Goal: Task Accomplishment & Management: Complete application form

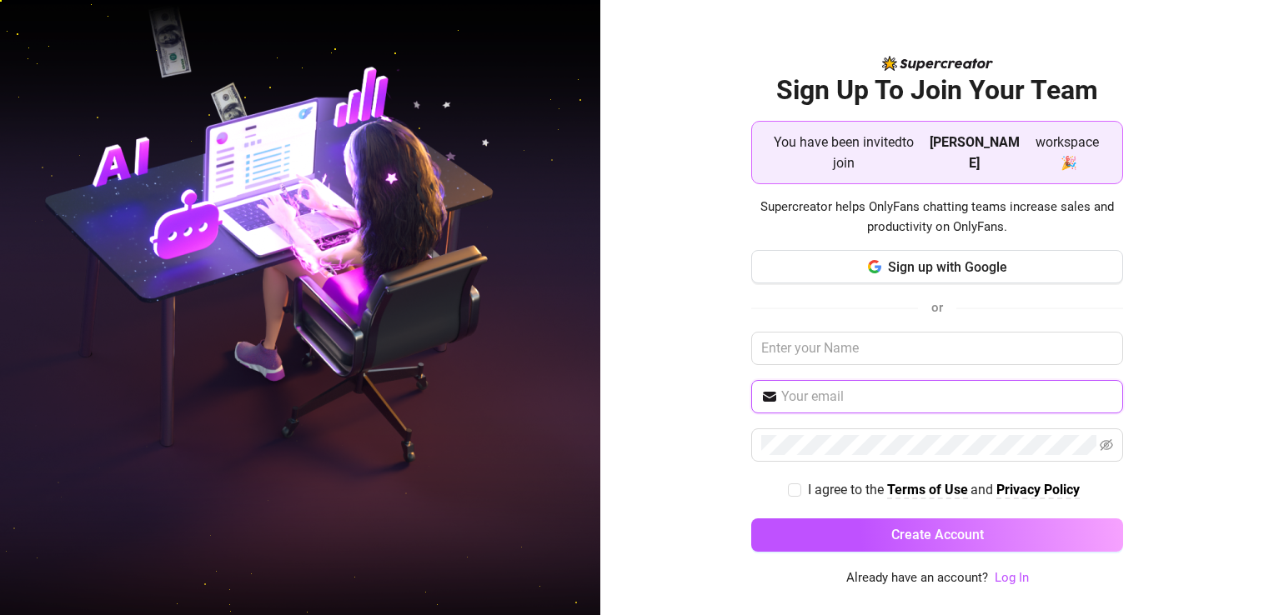
click at [849, 389] on input "text" at bounding box center [947, 397] width 332 height 20
type input "mhaxxie.28@gmail.com"
click at [1107, 439] on icon "eye-invisible" at bounding box center [1106, 445] width 13 height 13
click at [1107, 444] on icon "eye-invisible" at bounding box center [1107, 445] width 3 height 3
click at [846, 446] on span at bounding box center [937, 445] width 372 height 33
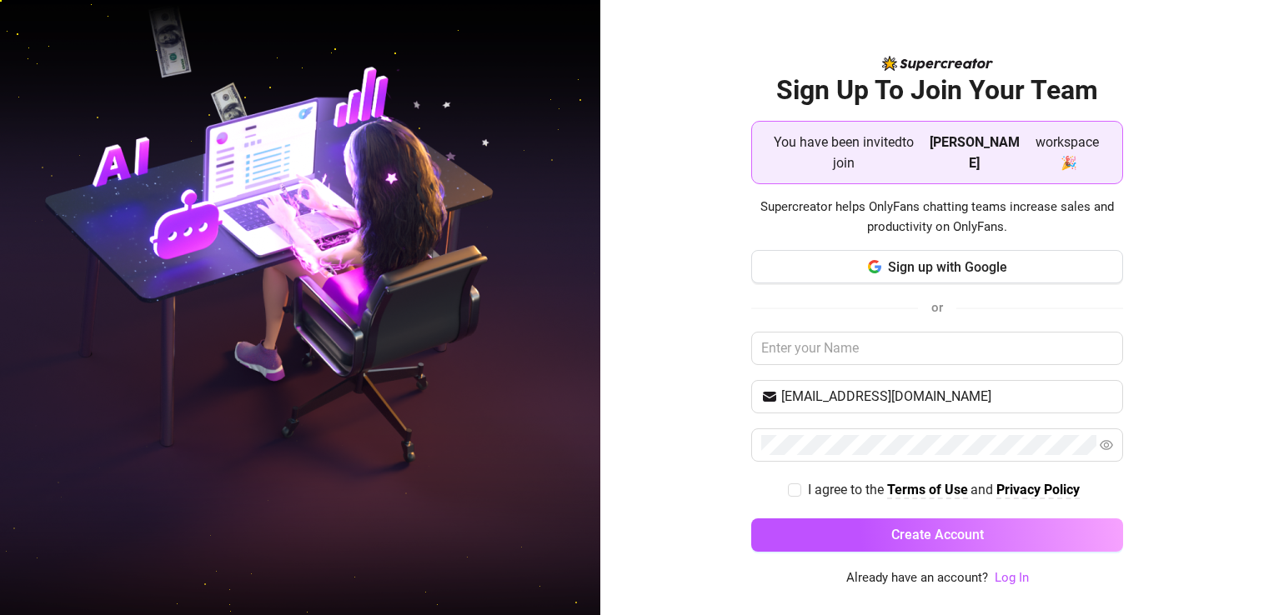
click at [1228, 411] on div "Sign Up To Join Your Team You have been invited to join Sidney workspace 🎉 Supe…" at bounding box center [937, 307] width 674 height 615
click at [794, 484] on input "I agree to the Terms of Use and Privacy Policy" at bounding box center [794, 490] width 12 height 12
checkbox input "true"
click at [1013, 580] on link "Log In" at bounding box center [1012, 577] width 34 height 15
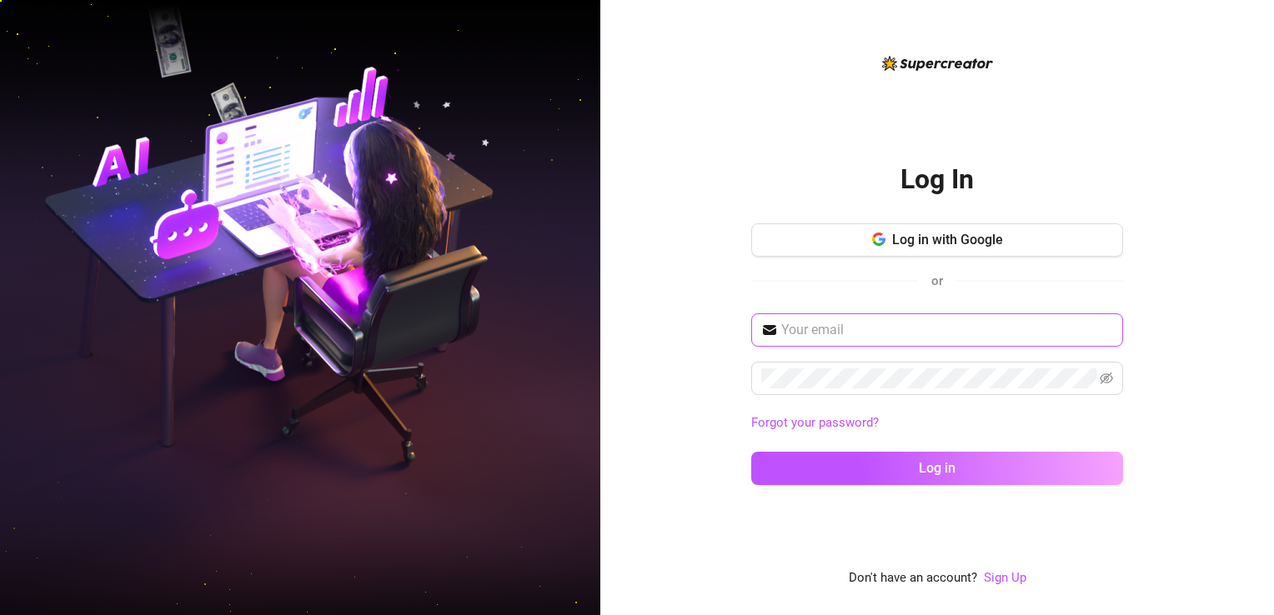
click at [910, 329] on input "text" at bounding box center [947, 330] width 332 height 20
type input "mhaxxie.28@gmail.com"
click at [1111, 382] on icon "eye-invisible" at bounding box center [1106, 378] width 13 height 13
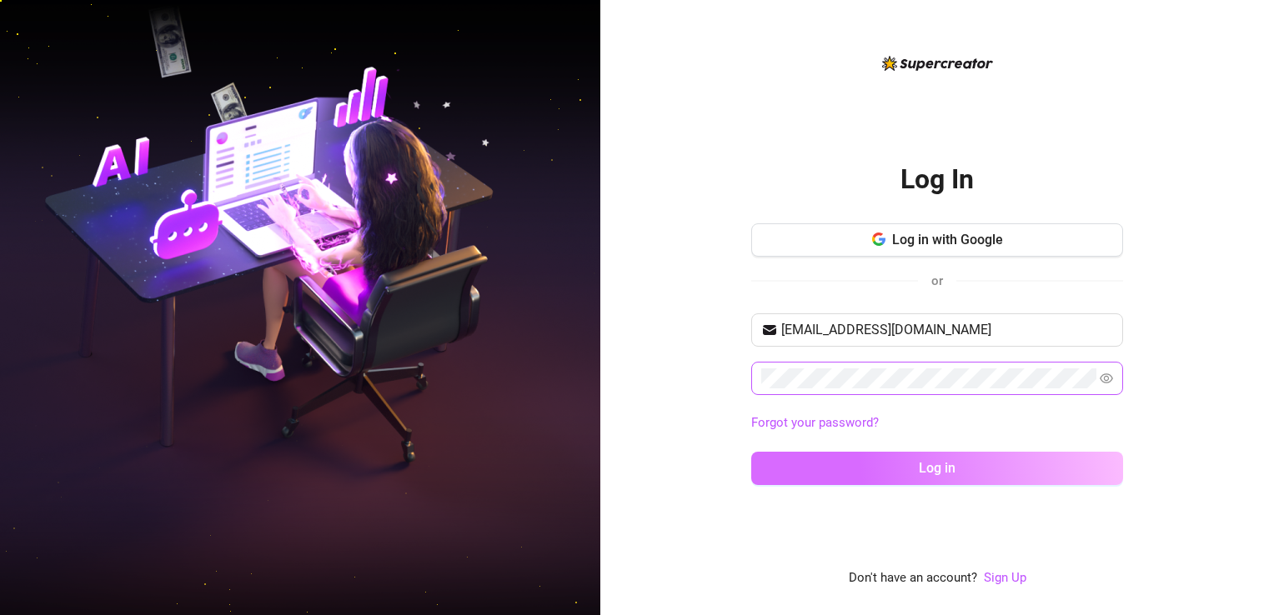
click at [761, 459] on button "Log in" at bounding box center [937, 468] width 372 height 33
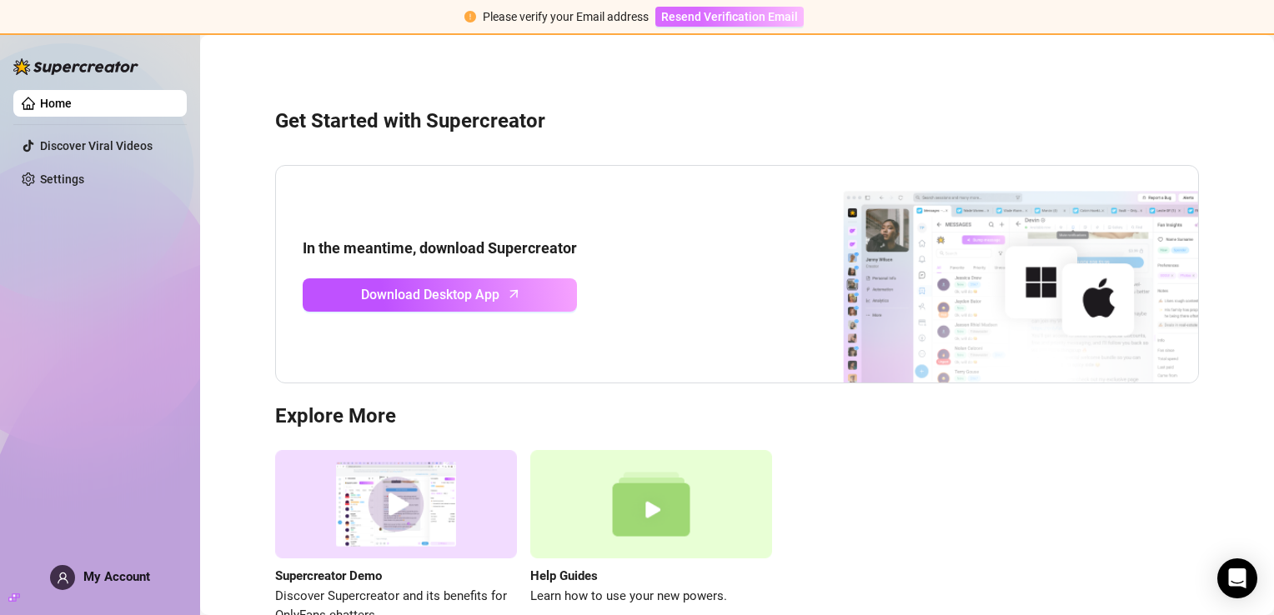
click at [711, 16] on span "Resend Verification Email" at bounding box center [729, 16] width 137 height 13
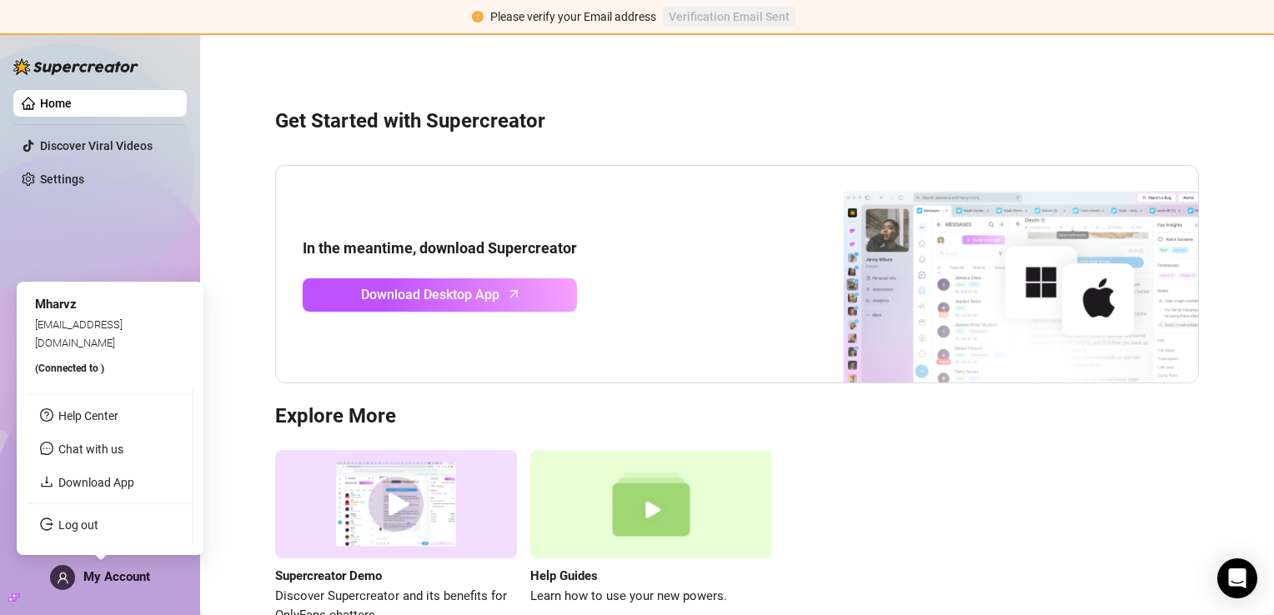
click at [98, 579] on span "My Account" at bounding box center [116, 577] width 67 height 15
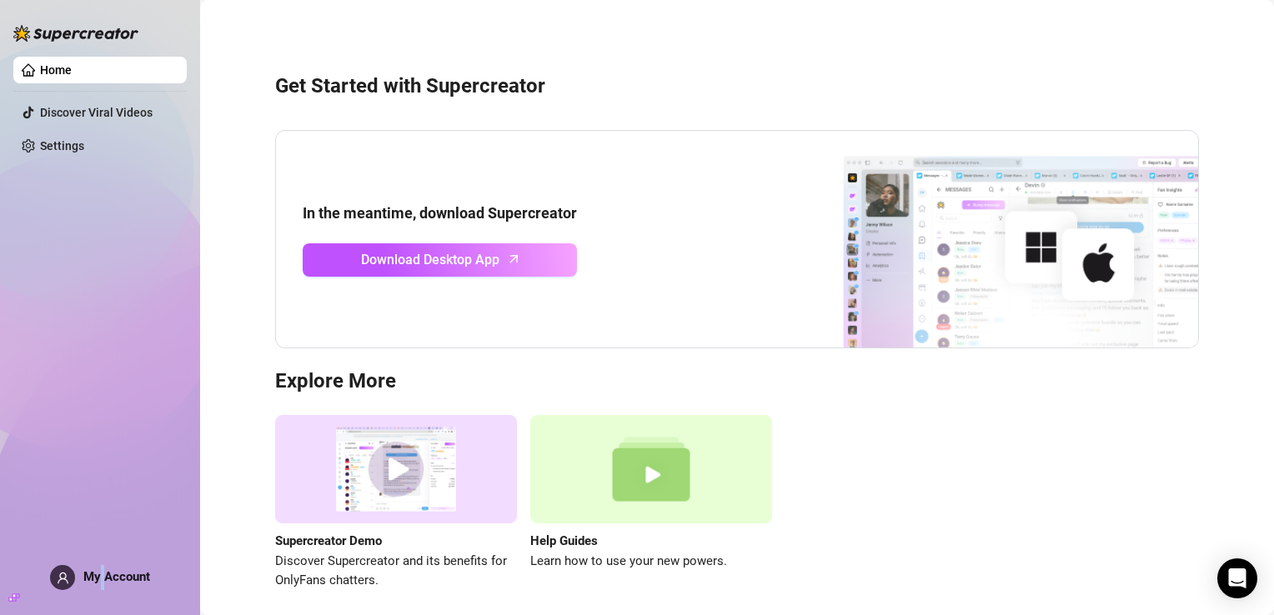
click at [72, 69] on link "Home" at bounding box center [56, 69] width 32 height 13
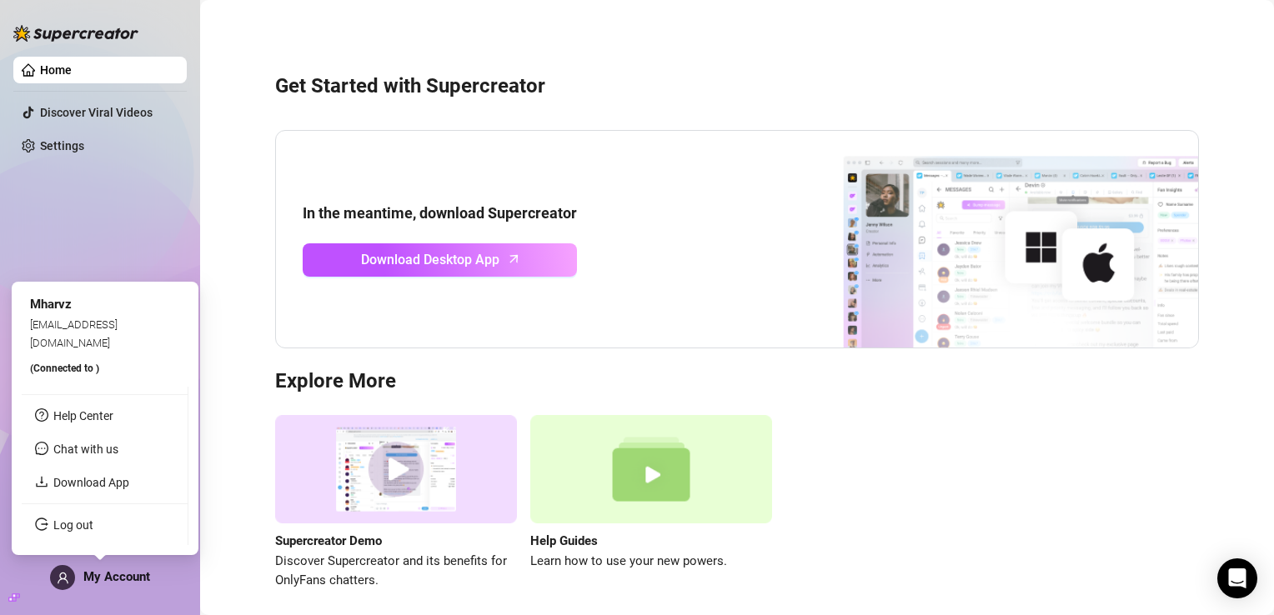
click at [137, 568] on div "My Account" at bounding box center [100, 577] width 100 height 25
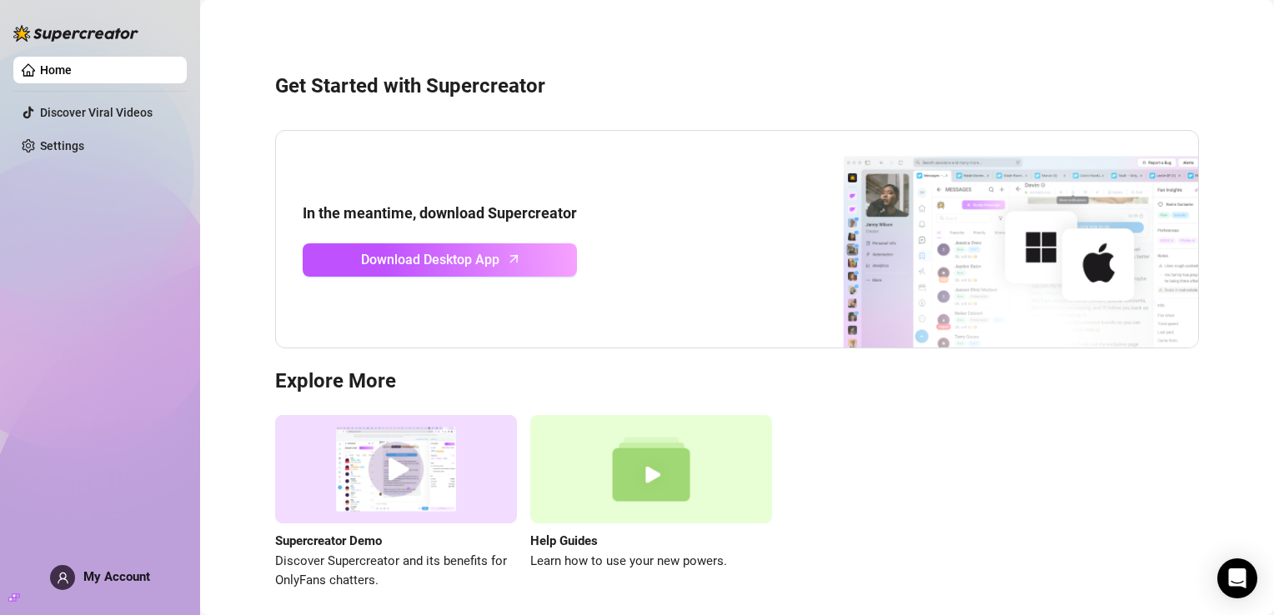
click at [108, 197] on div "Home Discover Viral Videos Settings My Account" at bounding box center [99, 300] width 173 height 600
click at [84, 148] on link "Settings" at bounding box center [62, 145] width 44 height 13
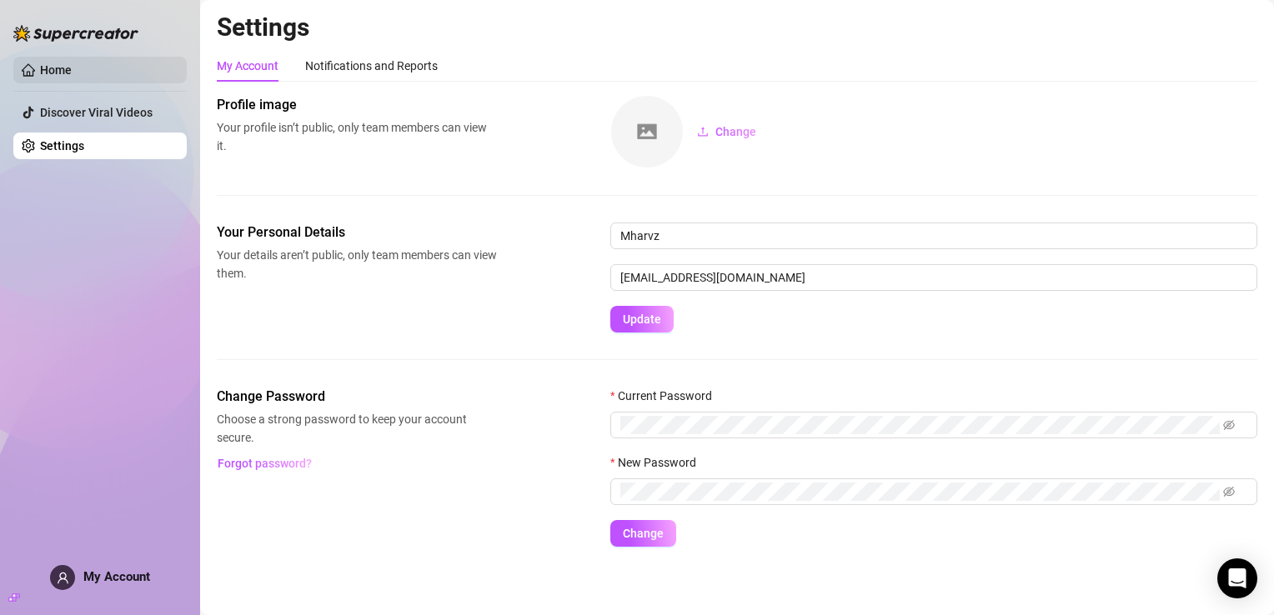
click at [72, 65] on link "Home" at bounding box center [56, 69] width 32 height 13
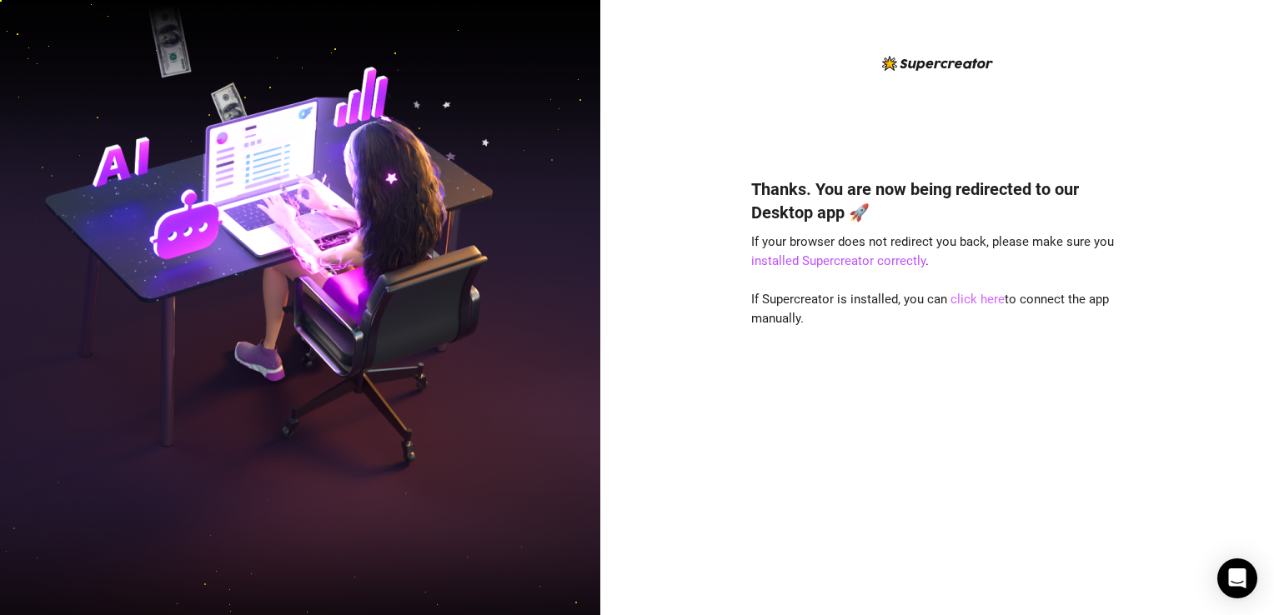
click at [967, 297] on link "click here" at bounding box center [978, 299] width 54 height 15
click at [964, 296] on link "click here" at bounding box center [978, 299] width 54 height 15
click at [981, 294] on link "click here" at bounding box center [978, 299] width 54 height 15
click at [983, 302] on link "click here" at bounding box center [978, 299] width 54 height 15
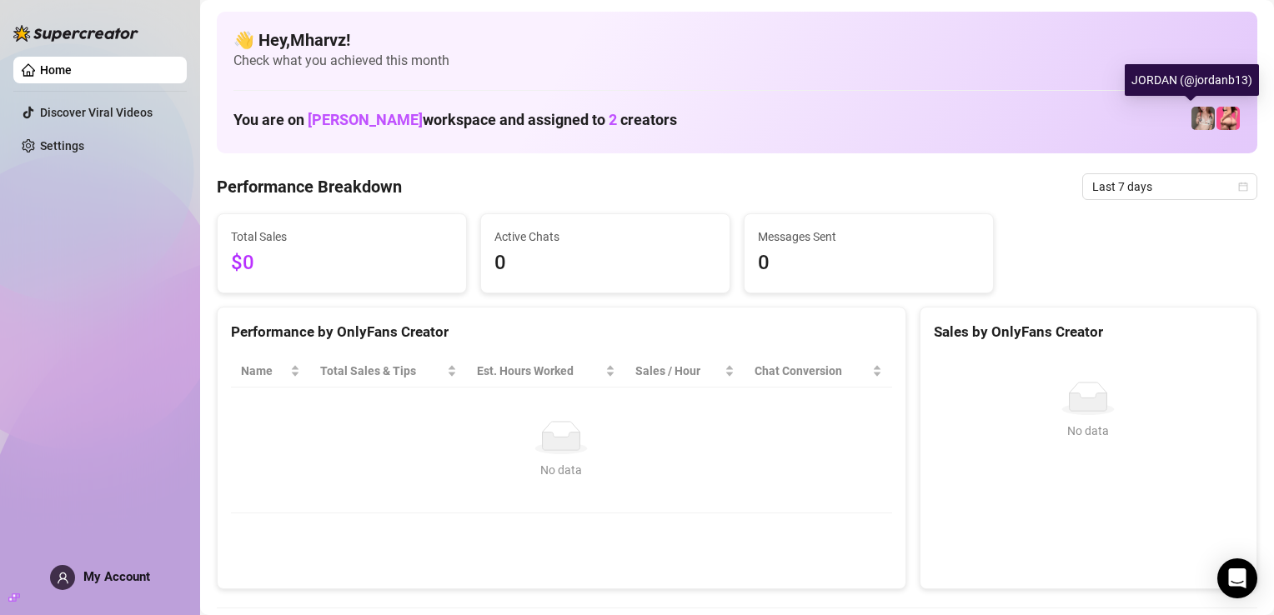
click at [1192, 125] on img at bounding box center [1203, 118] width 23 height 23
click at [132, 570] on span "My Account" at bounding box center [116, 577] width 67 height 15
click at [125, 562] on div "Home Discover Viral Videos Settings My Account" at bounding box center [99, 300] width 173 height 600
click at [72, 67] on link "Home" at bounding box center [56, 69] width 32 height 13
click at [1217, 118] on img at bounding box center [1228, 118] width 23 height 23
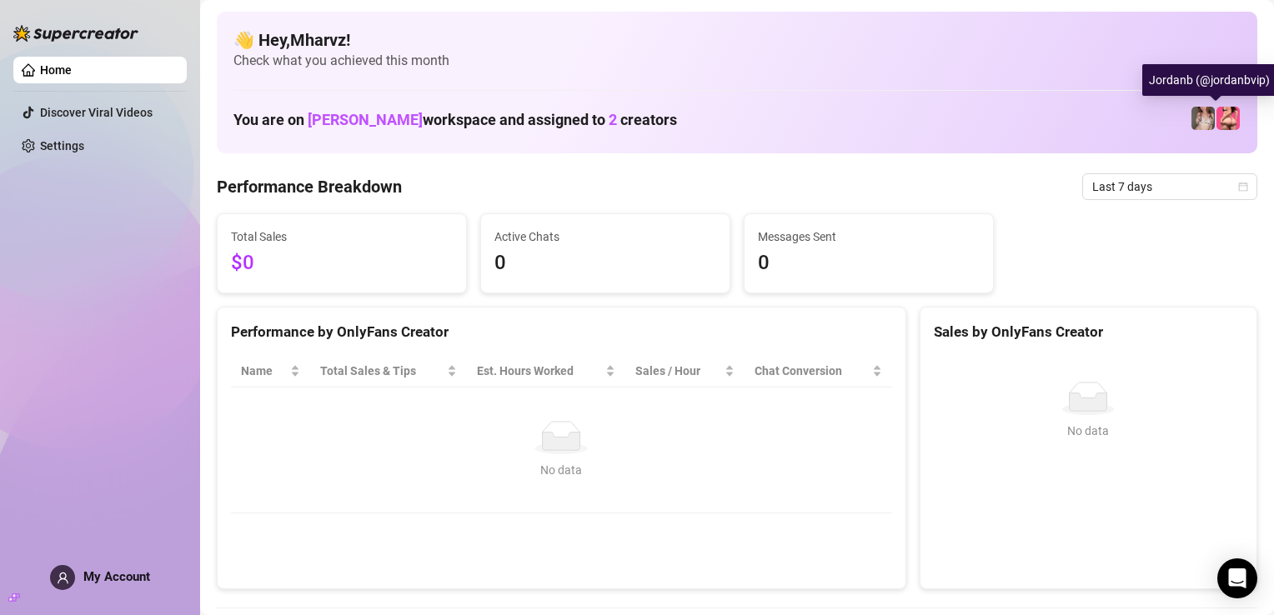
click at [1217, 123] on img at bounding box center [1228, 118] width 23 height 23
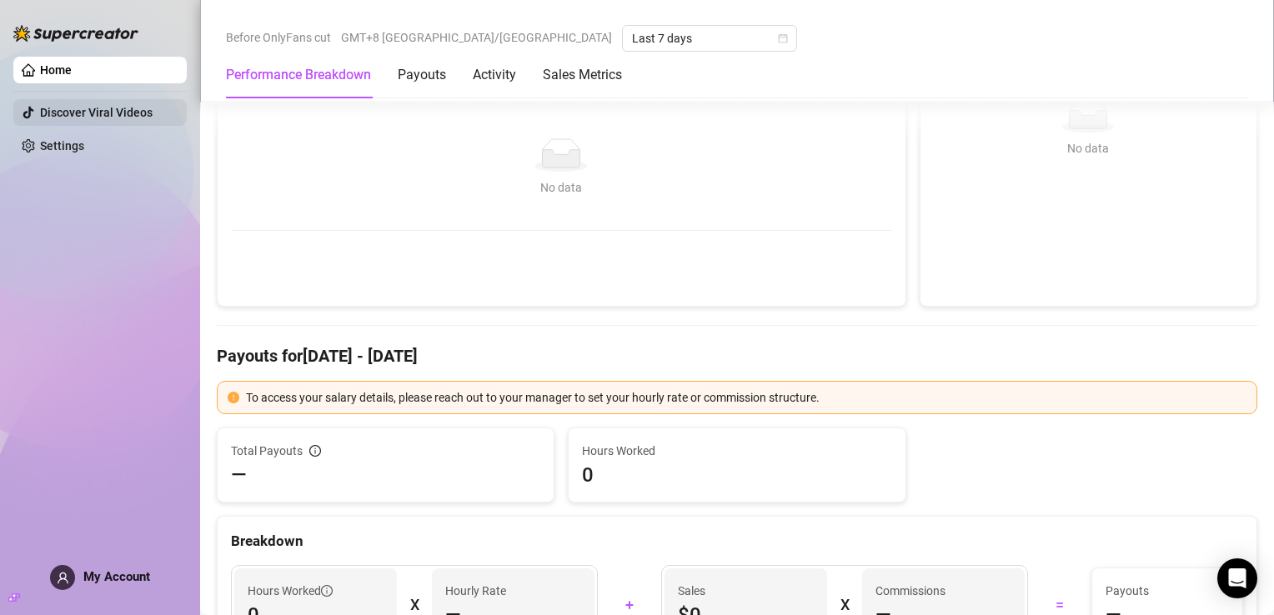
scroll to position [111, 0]
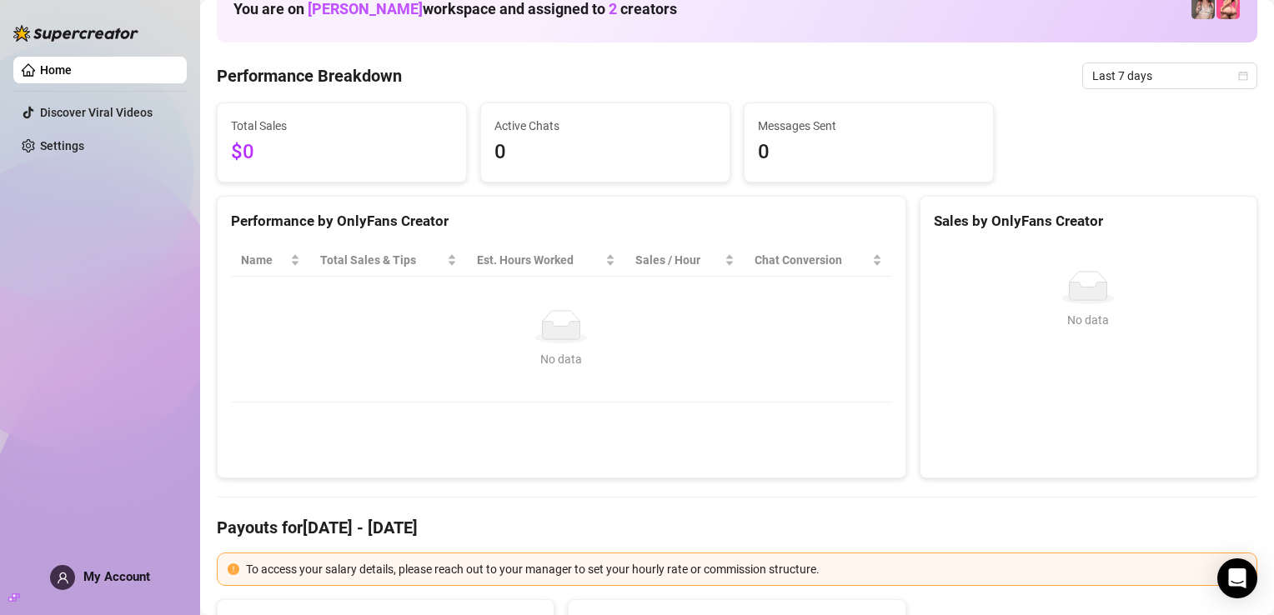
click at [72, 77] on link "Home" at bounding box center [56, 69] width 32 height 13
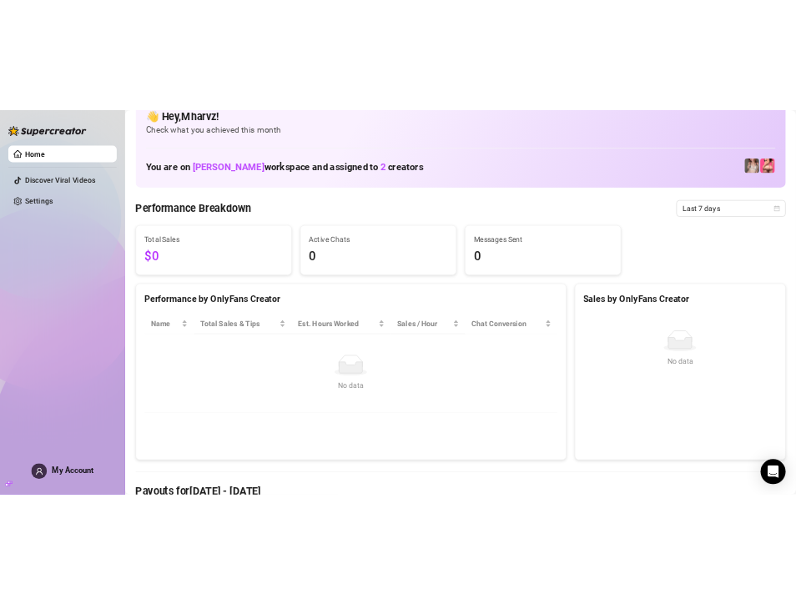
scroll to position [0, 0]
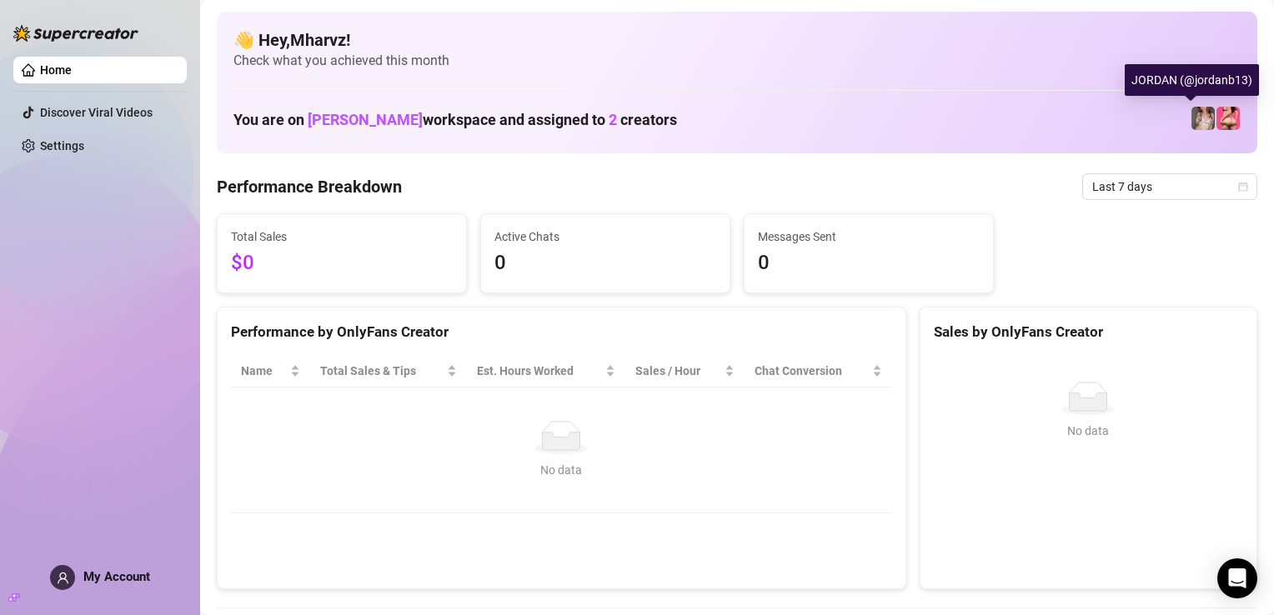
click at [1194, 113] on img at bounding box center [1203, 118] width 23 height 23
click at [1218, 123] on img at bounding box center [1228, 118] width 23 height 23
